Goal: Transaction & Acquisition: Purchase product/service

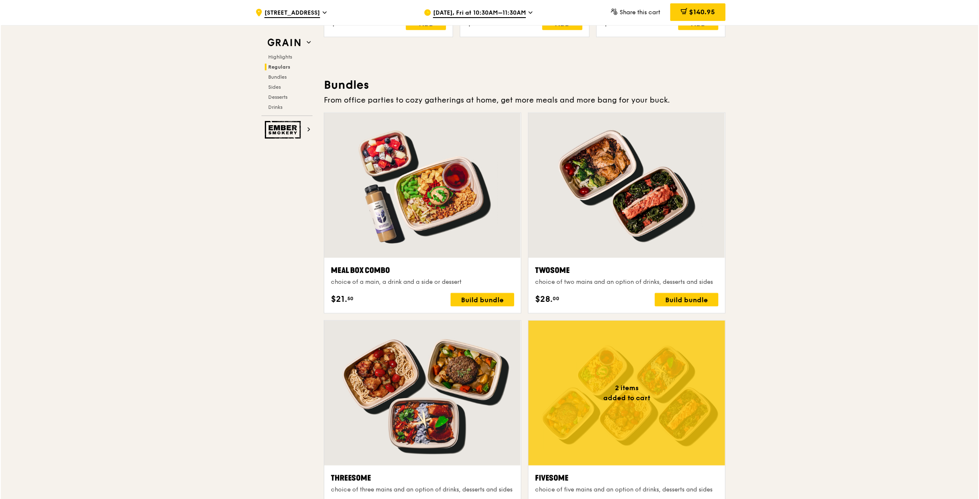
scroll to position [1308, 0]
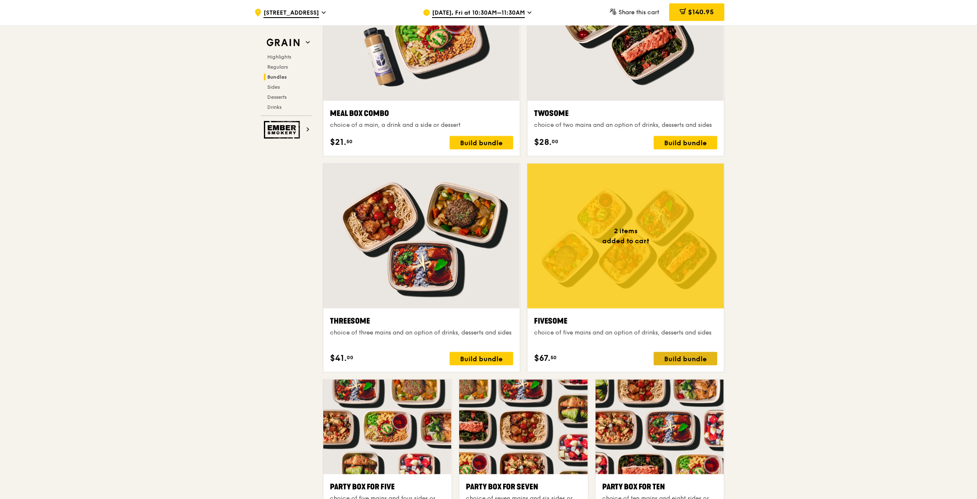
click at [691, 357] on div "Build bundle" at bounding box center [686, 358] width 64 height 13
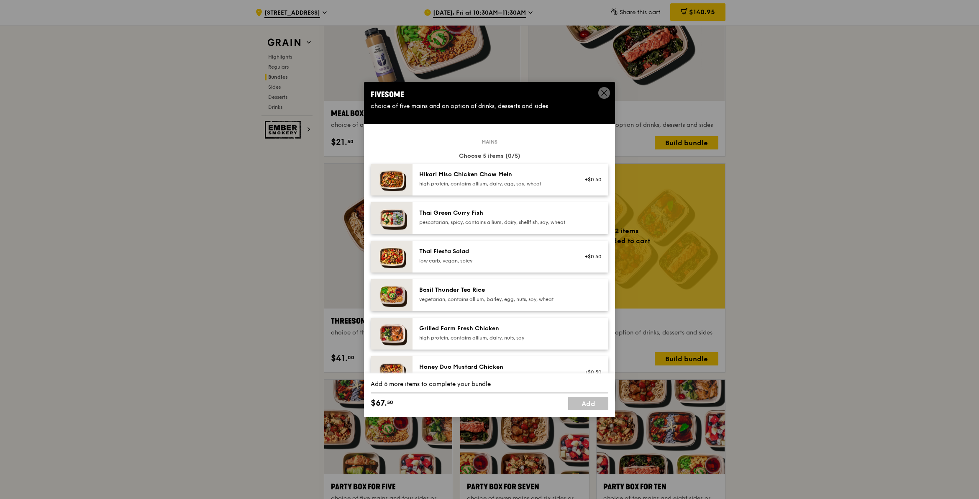
scroll to position [52, 0]
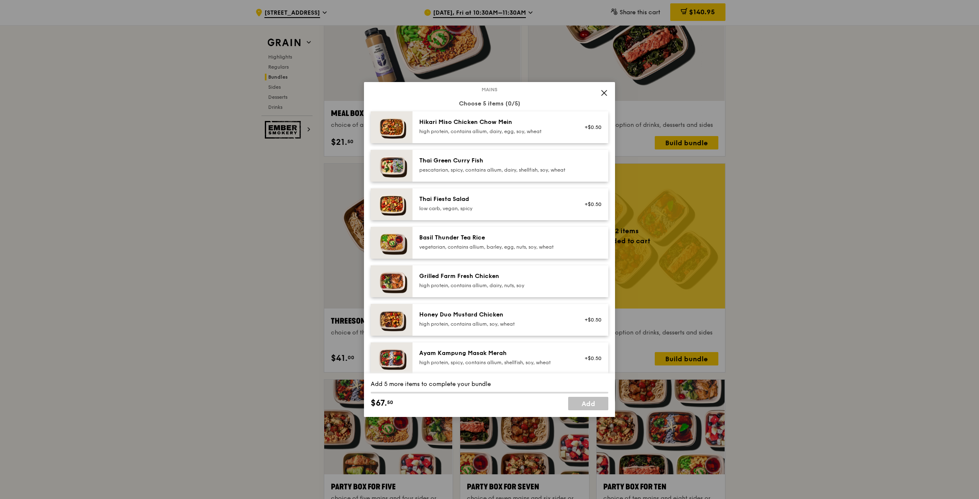
click at [479, 242] on div "Basil Thunder Tea Rice" at bounding box center [494, 237] width 150 height 8
click at [481, 161] on div "Thai Green Curry Fish" at bounding box center [494, 160] width 150 height 8
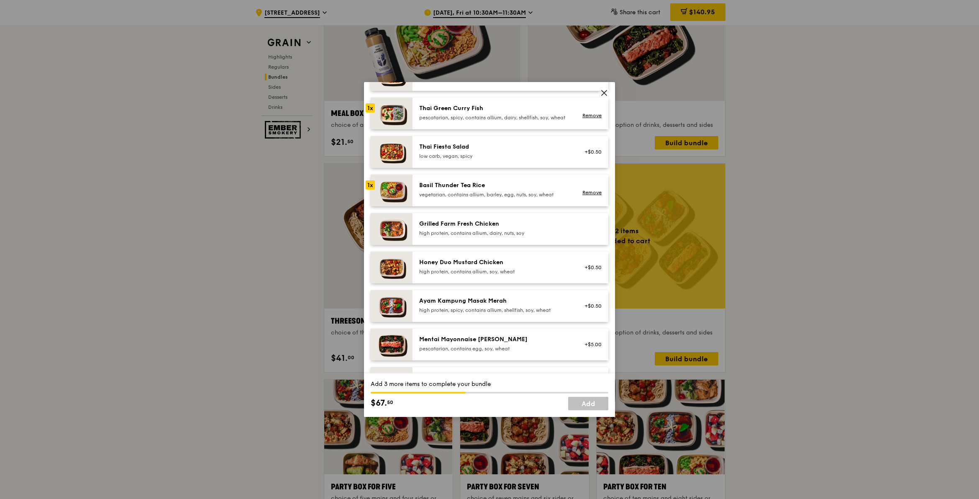
click at [488, 238] on div "Grilled Farm Fresh Chicken high protein, contains allium, dairy, nuts, soy" at bounding box center [494, 229] width 160 height 18
click at [494, 274] on div "high protein, contains allium, soy, wheat" at bounding box center [494, 271] width 150 height 7
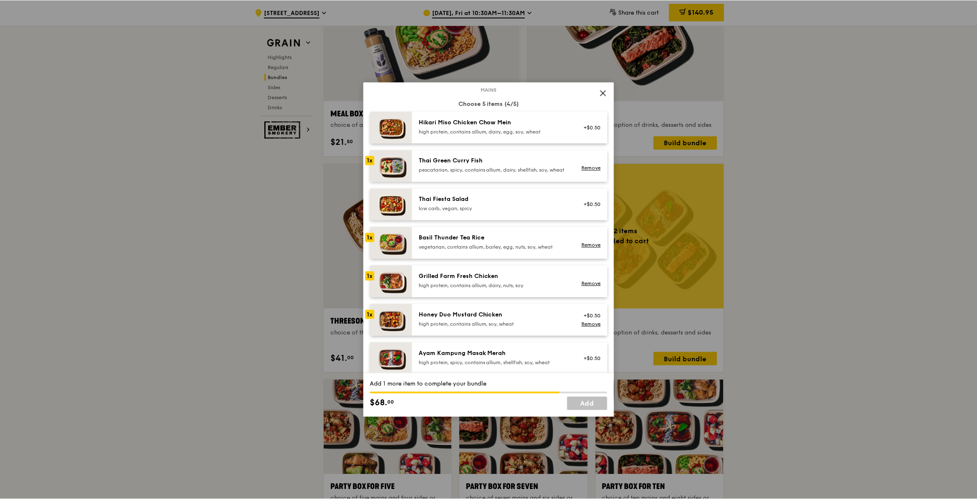
scroll to position [157, 0]
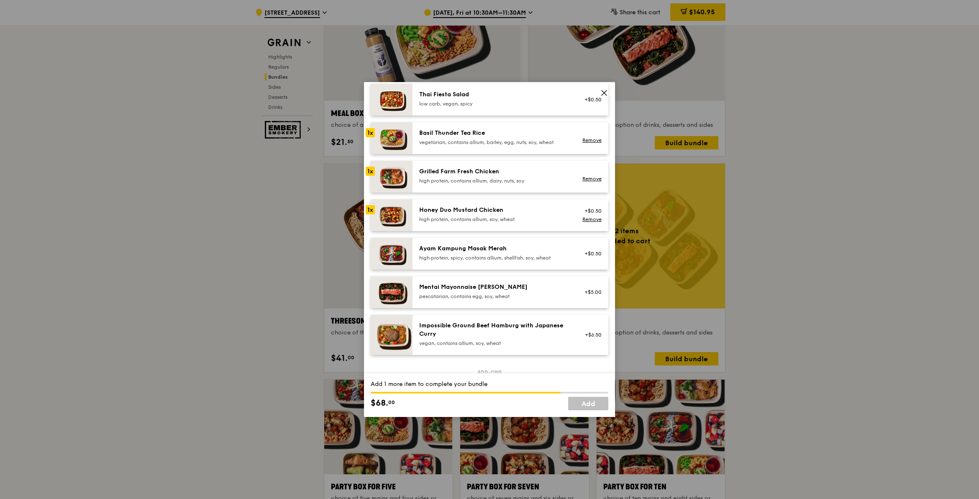
click at [446, 253] on div "Ayam Kampung Masak Merah" at bounding box center [494, 248] width 150 height 8
click at [580, 402] on link "Add" at bounding box center [588, 402] width 40 height 13
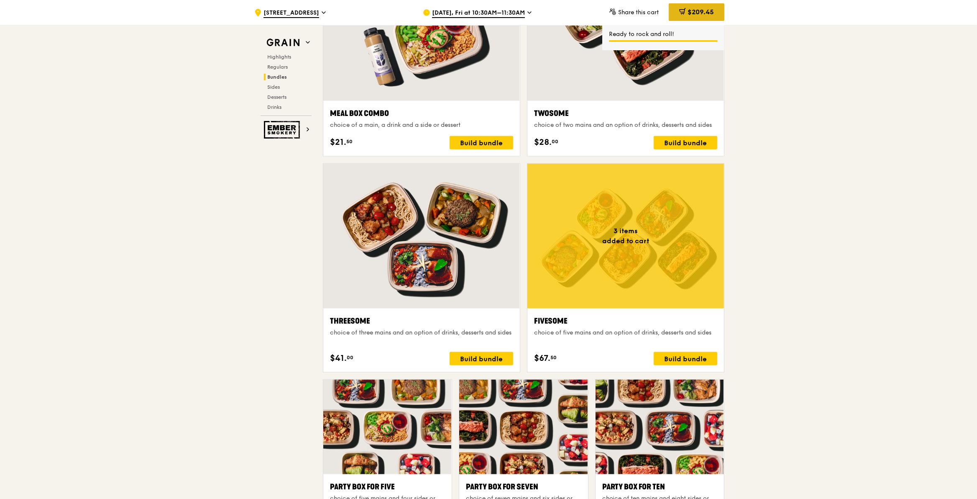
click at [712, 7] on div "$209.45" at bounding box center [697, 12] width 56 height 18
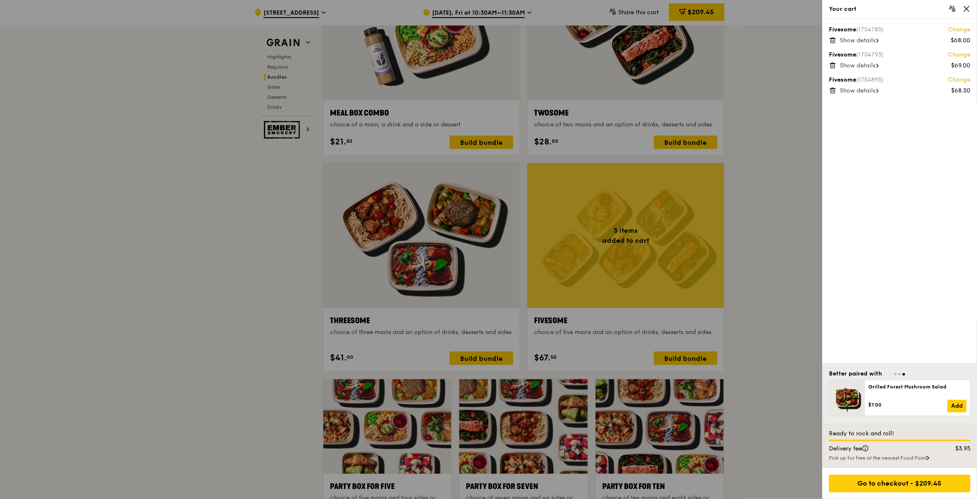
scroll to position [1309, 0]
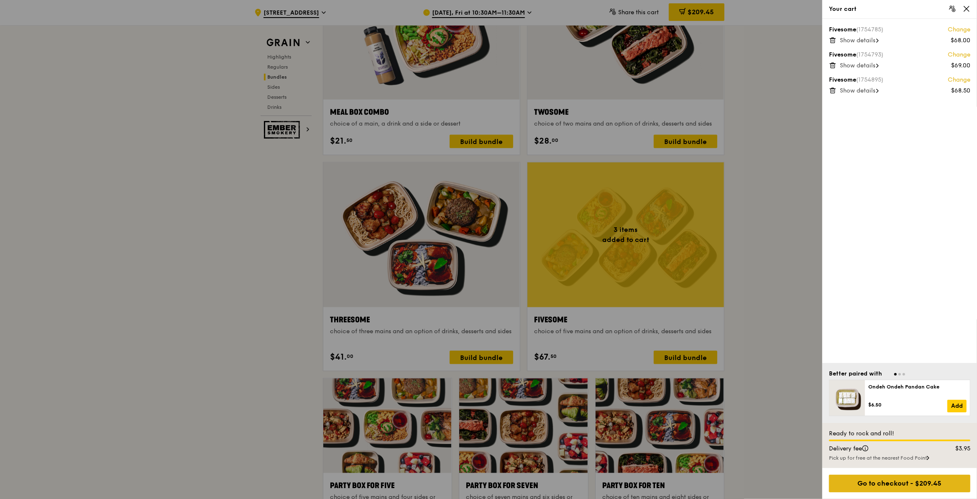
click at [874, 488] on div "Go to checkout - $209.45" at bounding box center [899, 483] width 141 height 18
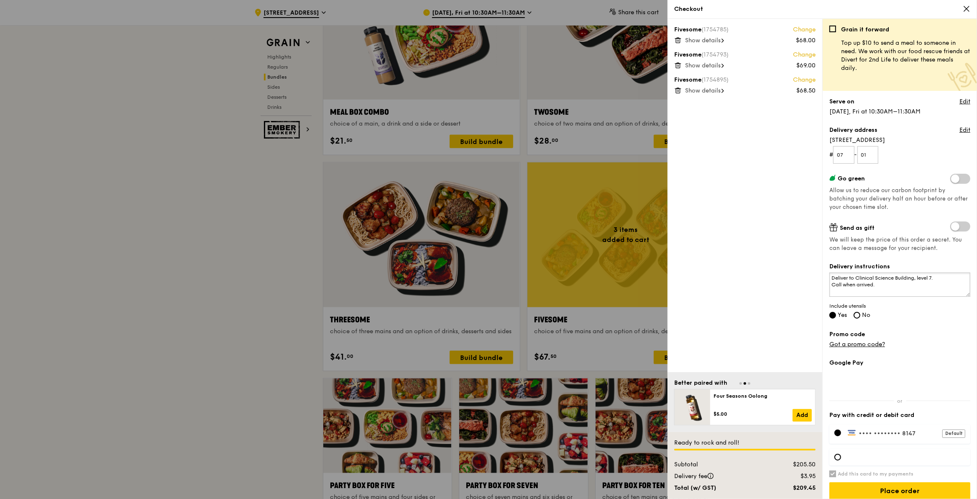
click at [893, 289] on textarea "Deliver to Clinical Science Building, level 7. Call when arrived." at bounding box center [899, 284] width 141 height 24
drag, startPoint x: 894, startPoint y: 278, endPoint x: 859, endPoint y: 276, distance: 35.6
click at [859, 276] on textarea "Deliver to Clinical Science Building, level 7. Call when arrived." at bounding box center [899, 284] width 141 height 24
drag, startPoint x: 898, startPoint y: 277, endPoint x: 857, endPoint y: 277, distance: 40.6
click at [857, 277] on textarea "Deliver to Clinical Science Building, level 7. Call when arrived." at bounding box center [899, 284] width 141 height 24
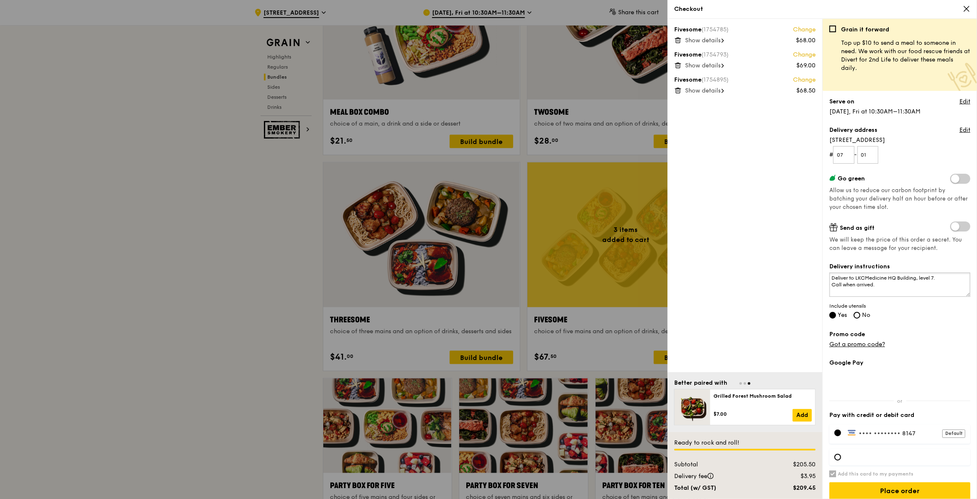
drag, startPoint x: 937, startPoint y: 277, endPoint x: 917, endPoint y: 279, distance: 20.1
click at [917, 279] on textarea "Deliver to LKCMedicine HQ Building, level 7. Call when arrived." at bounding box center [899, 284] width 141 height 24
click at [921, 289] on textarea "Deliver to LKCMedicine HQ Building. Call when arrived." at bounding box center [899, 284] width 141 height 24
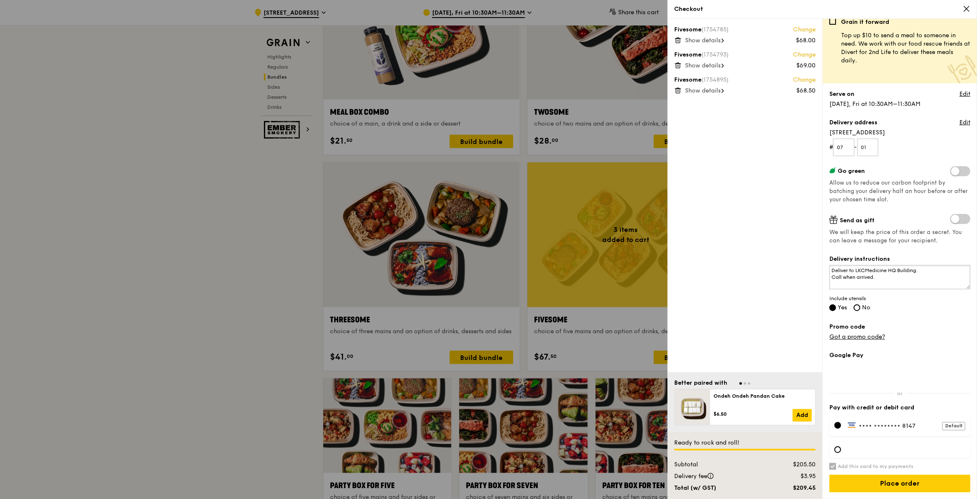
scroll to position [0, 0]
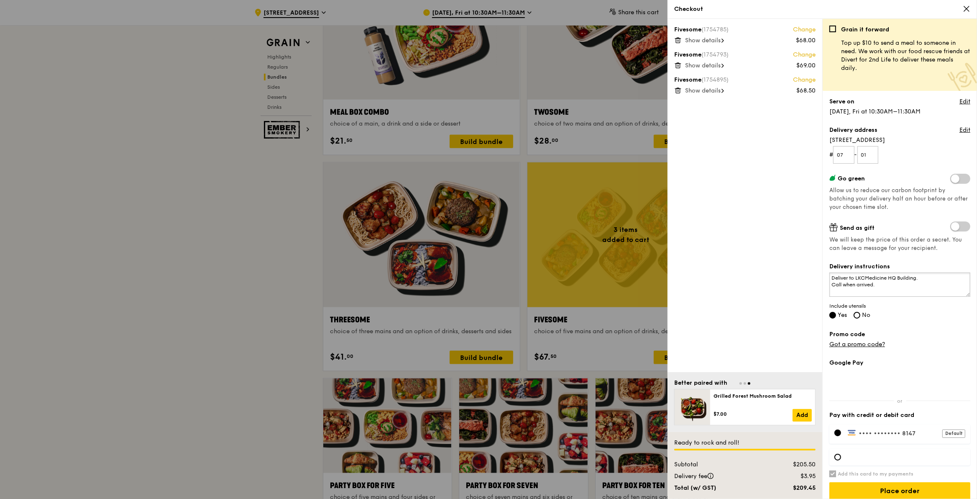
type textarea "Deliver to LKCMedicine HQ Building. Call when arrived."
click at [950, 174] on label at bounding box center [960, 179] width 20 height 10
click at [952, 179] on input "checkbox" at bounding box center [952, 179] width 0 height 0
click at [950, 175] on label at bounding box center [960, 179] width 20 height 10
click at [952, 179] on input "checkbox" at bounding box center [952, 179] width 0 height 0
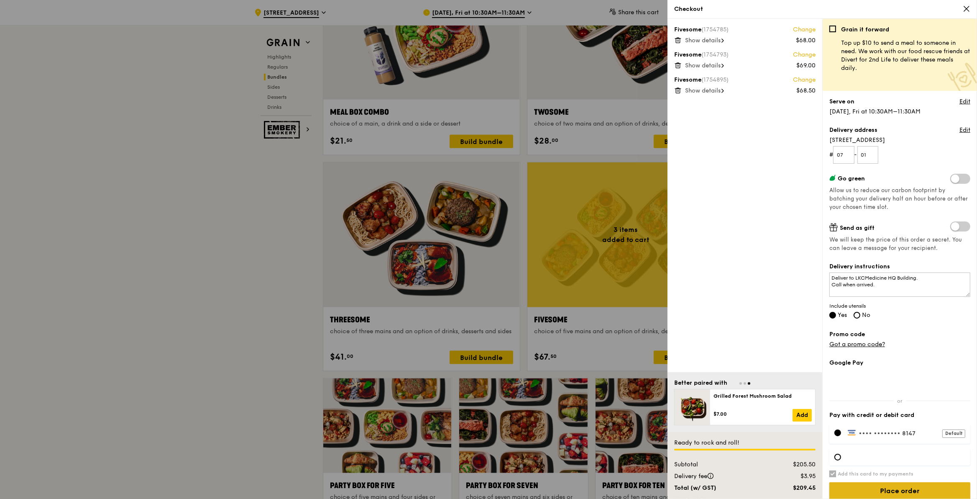
click at [837, 488] on input "Place order" at bounding box center [899, 491] width 141 height 18
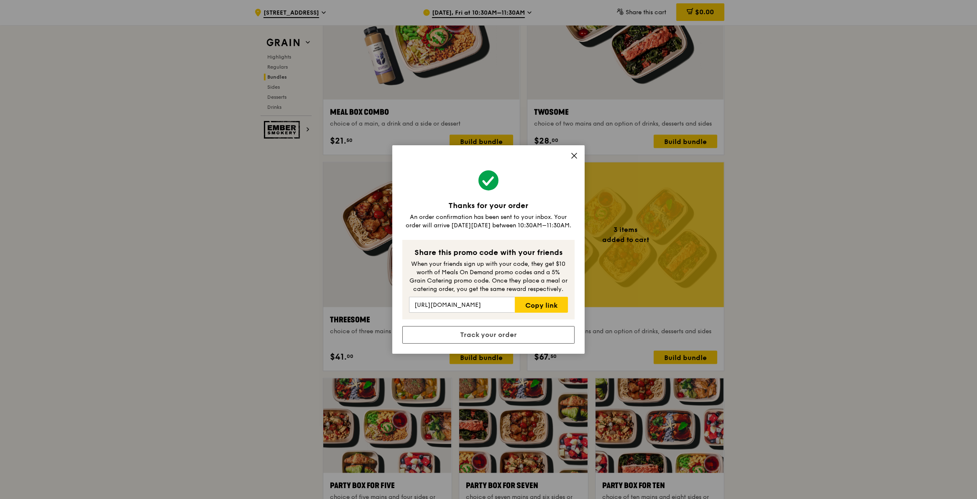
drag, startPoint x: 471, startPoint y: 227, endPoint x: 551, endPoint y: 223, distance: 80.8
click at [551, 223] on div "An order confirmation has been sent to your inbox. Your order will arrive [DATE…" at bounding box center [488, 221] width 172 height 17
drag, startPoint x: 551, startPoint y: 223, endPoint x: 548, endPoint y: 236, distance: 13.7
click at [548, 236] on div "Thanks for your order An order confirmation has been sent to your inbox. Your o…" at bounding box center [488, 249] width 192 height 208
click at [572, 156] on icon at bounding box center [574, 156] width 8 height 8
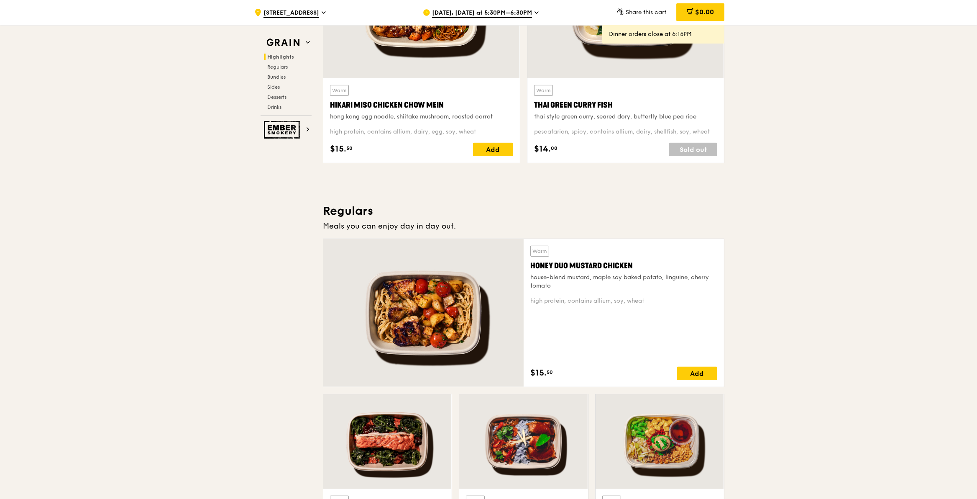
scroll to position [5, 0]
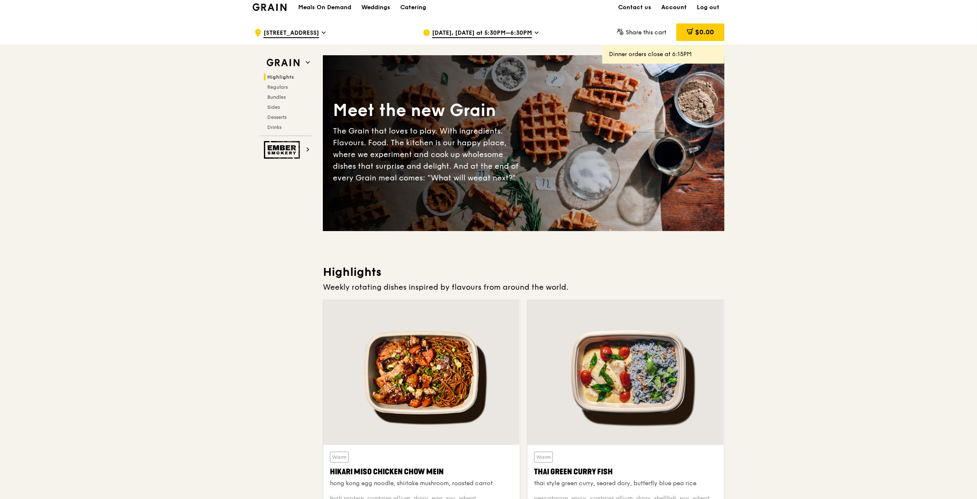
click at [676, 5] on link "Account" at bounding box center [674, 7] width 36 height 25
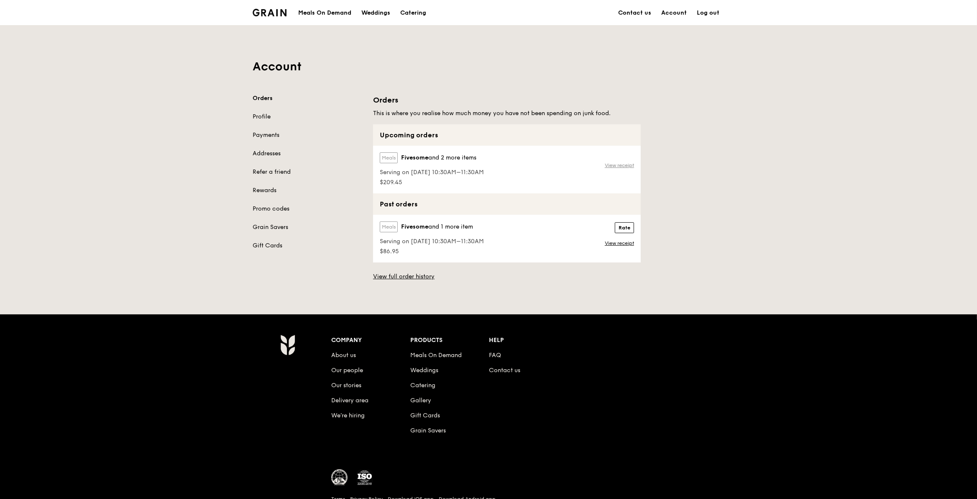
click at [614, 165] on link "View receipt" at bounding box center [619, 165] width 29 height 7
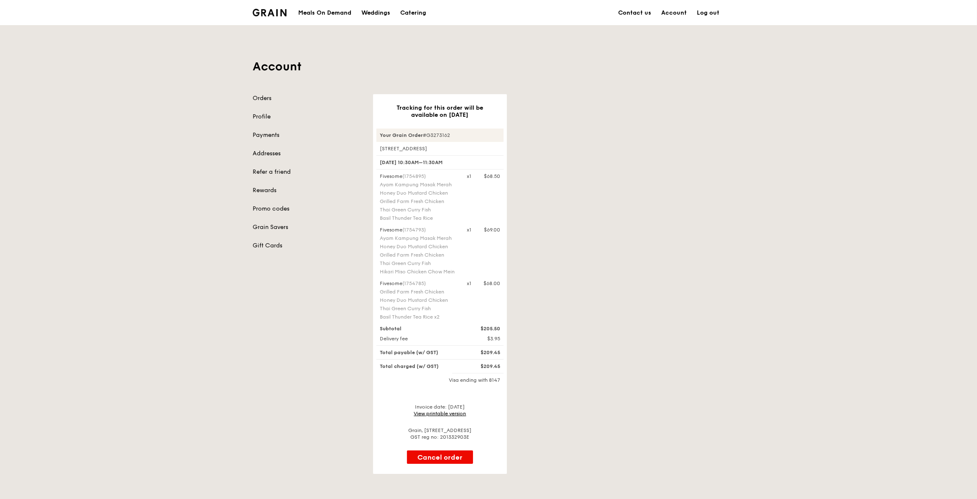
click at [460, 411] on link "View printable version" at bounding box center [440, 413] width 52 height 6
